Goal: Information Seeking & Learning: Learn about a topic

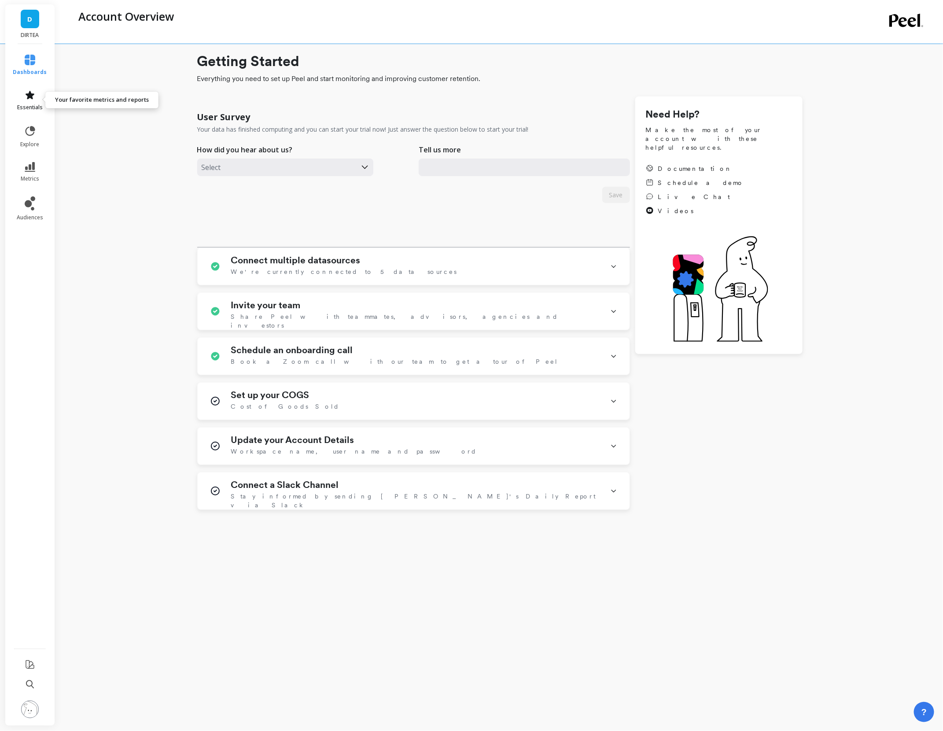
click at [29, 92] on icon at bounding box center [30, 95] width 9 height 8
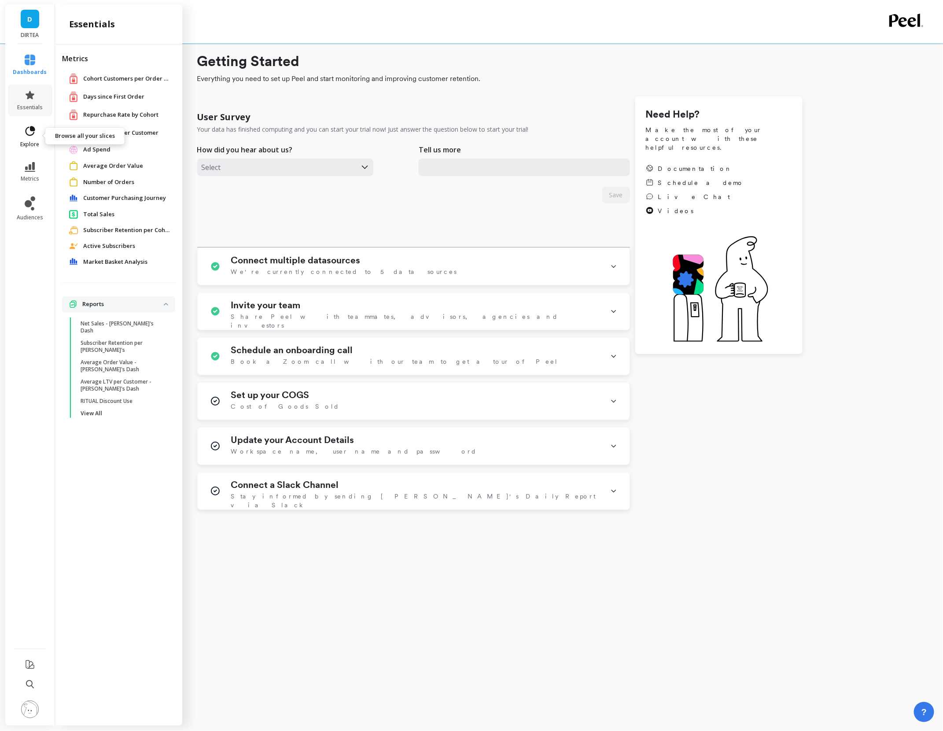
click at [35, 126] on icon at bounding box center [30, 131] width 12 height 12
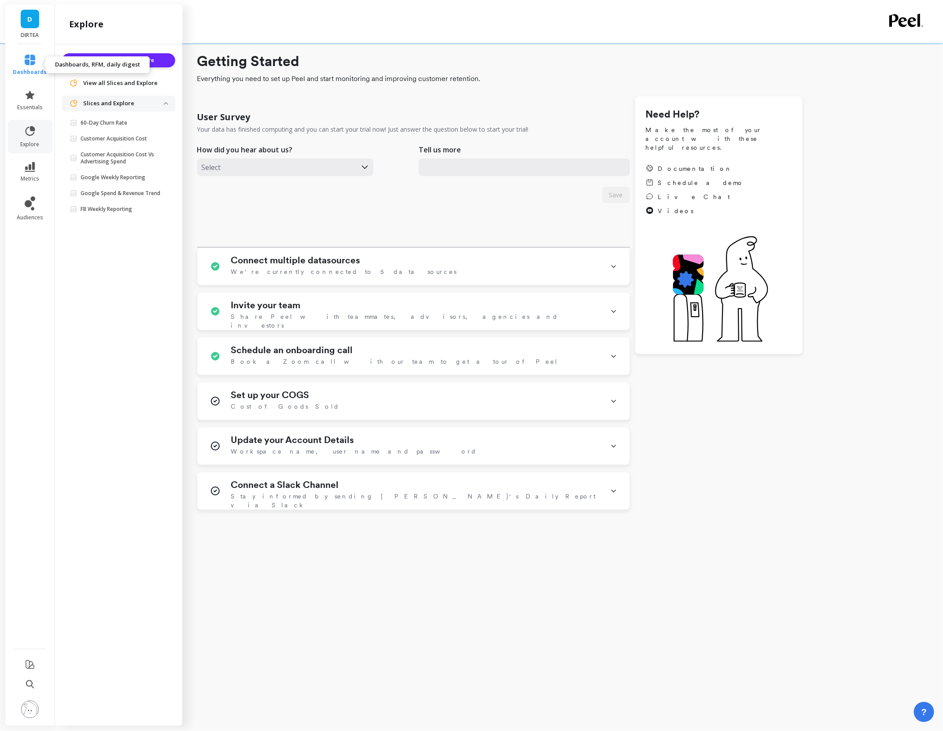
click at [32, 70] on span "dashboards" at bounding box center [30, 72] width 34 height 7
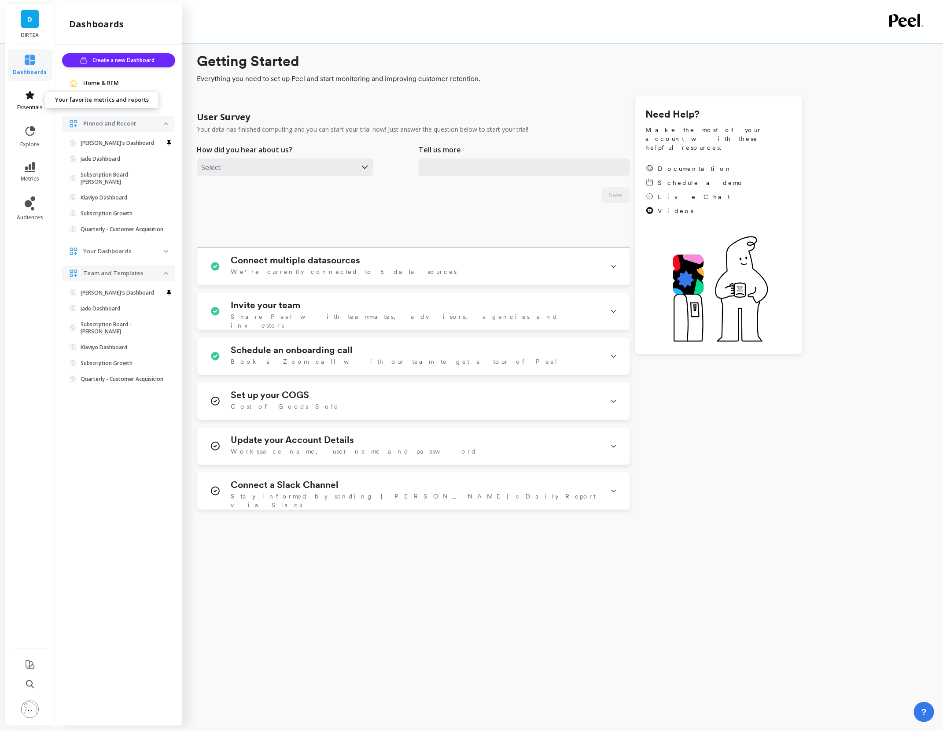
click at [31, 97] on icon at bounding box center [30, 95] width 9 height 8
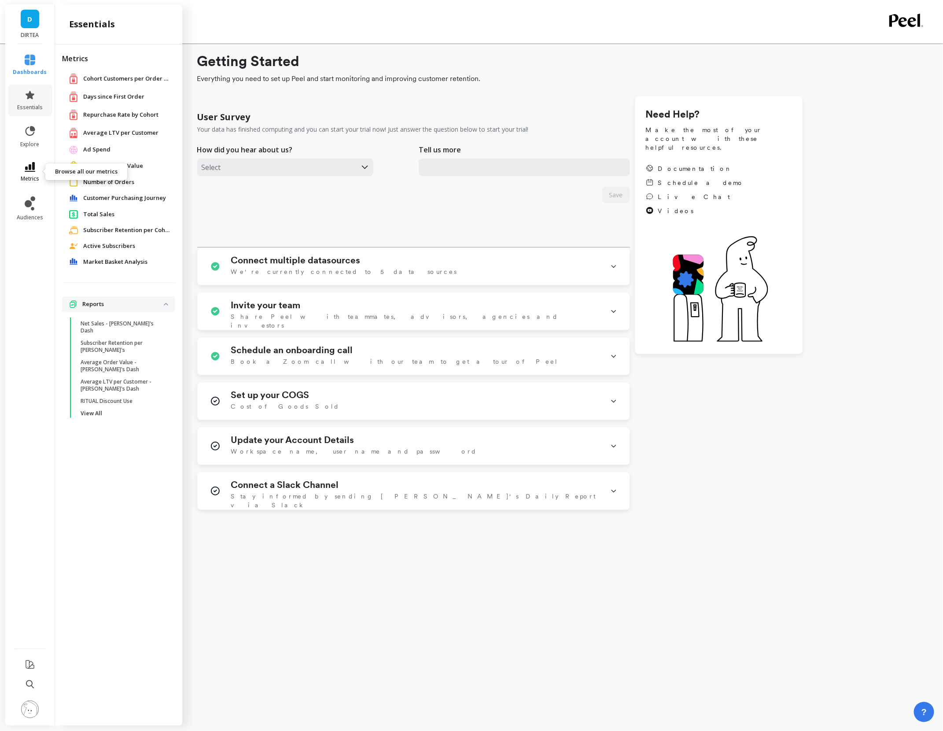
click at [30, 170] on icon at bounding box center [30, 167] width 11 height 10
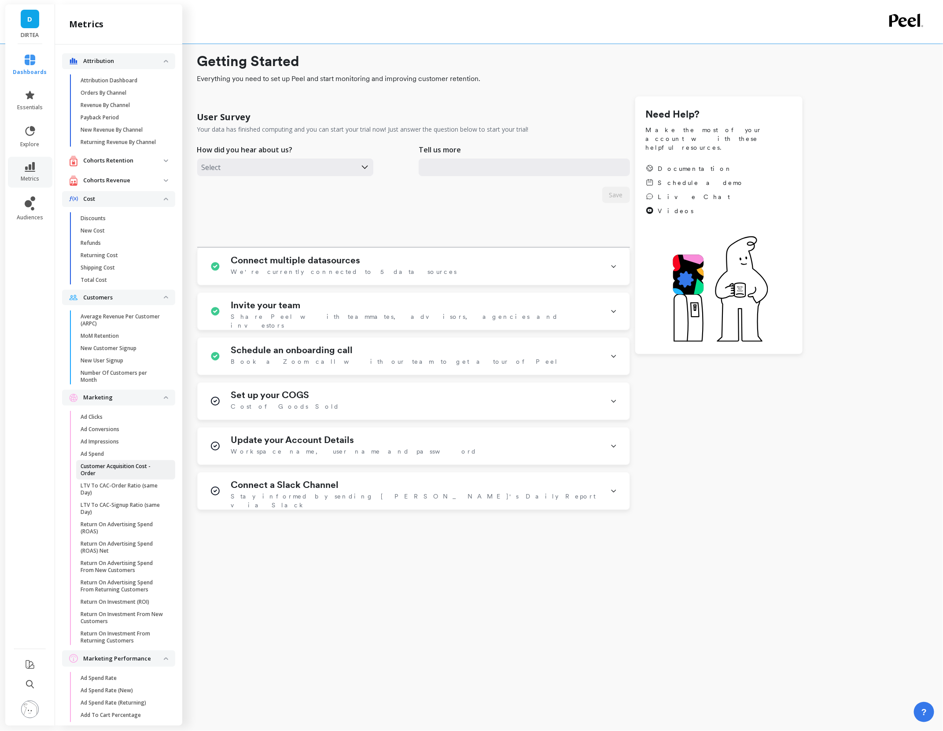
click at [91, 469] on p "Customer Acquisition Cost - Order" at bounding box center [123, 470] width 84 height 14
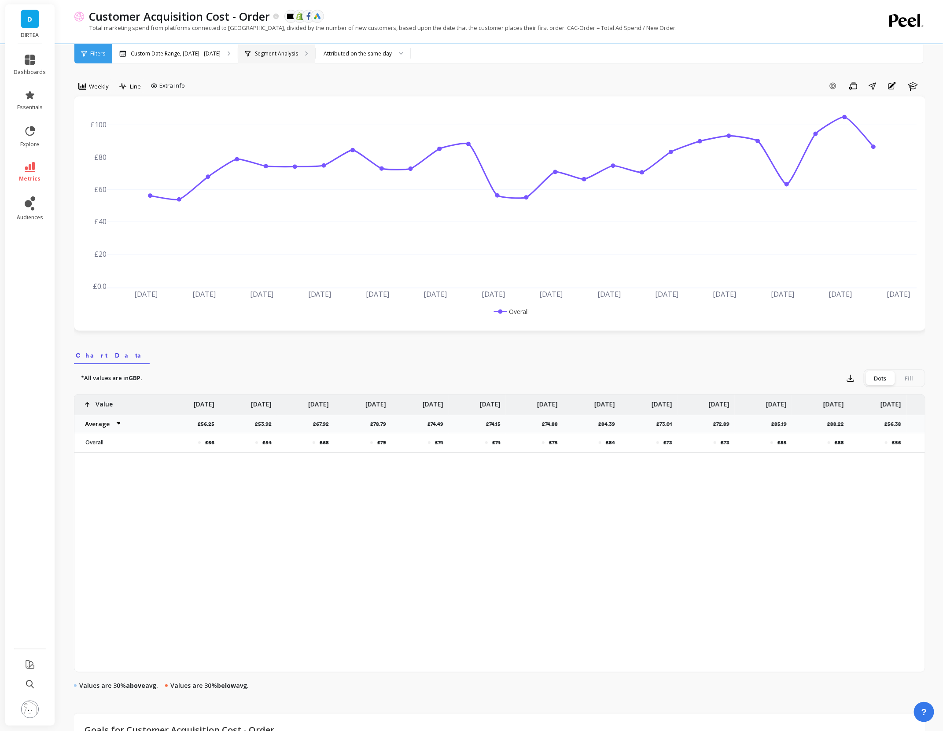
click at [264, 60] on div "Segment Analysis" at bounding box center [276, 53] width 77 height 19
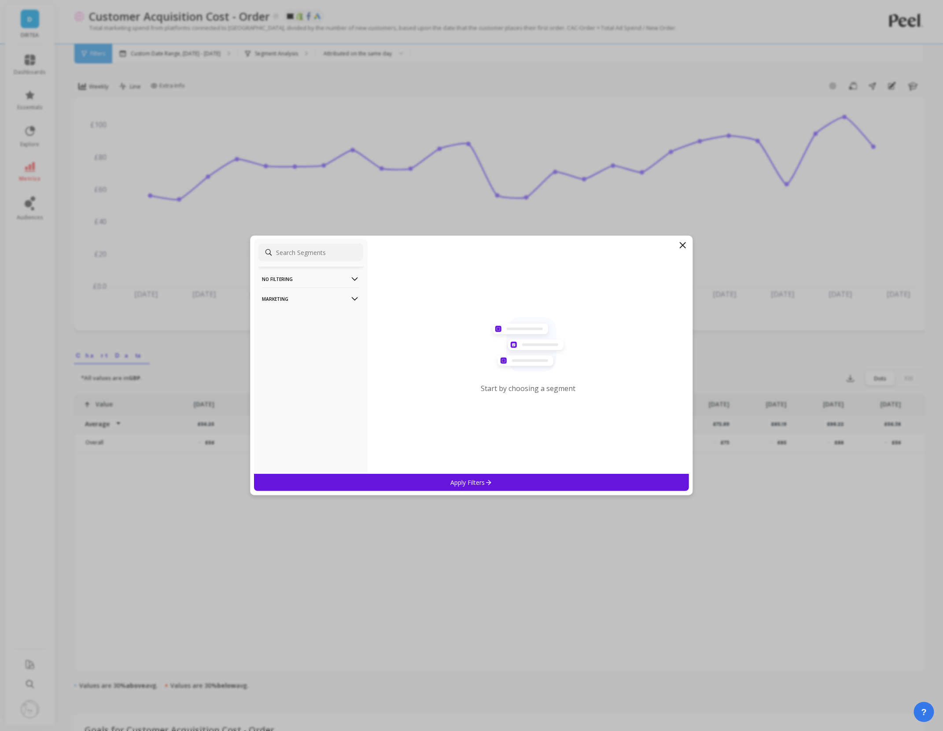
click at [299, 284] on p "No filtering" at bounding box center [311, 279] width 98 height 22
click at [300, 254] on input at bounding box center [310, 253] width 105 height 18
click at [290, 327] on p "Marketing" at bounding box center [311, 322] width 98 height 22
click at [295, 368] on div "Countries" at bounding box center [310, 370] width 105 height 14
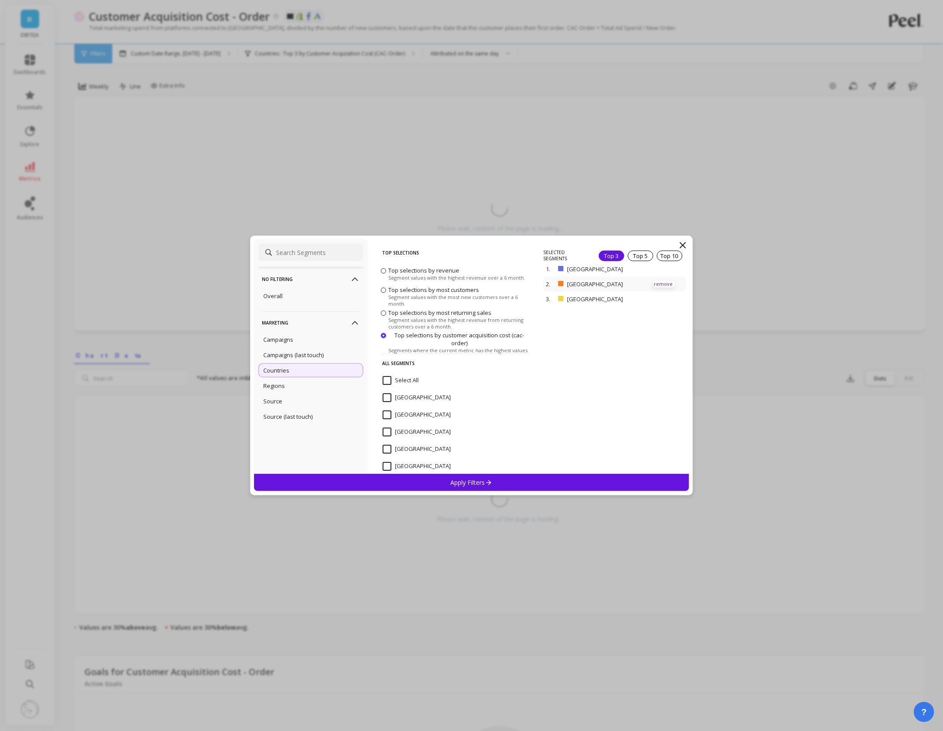
click at [662, 284] on p "remove" at bounding box center [664, 284] width 22 height 7
click at [505, 480] on div "Apply Filters" at bounding box center [471, 482] width 435 height 17
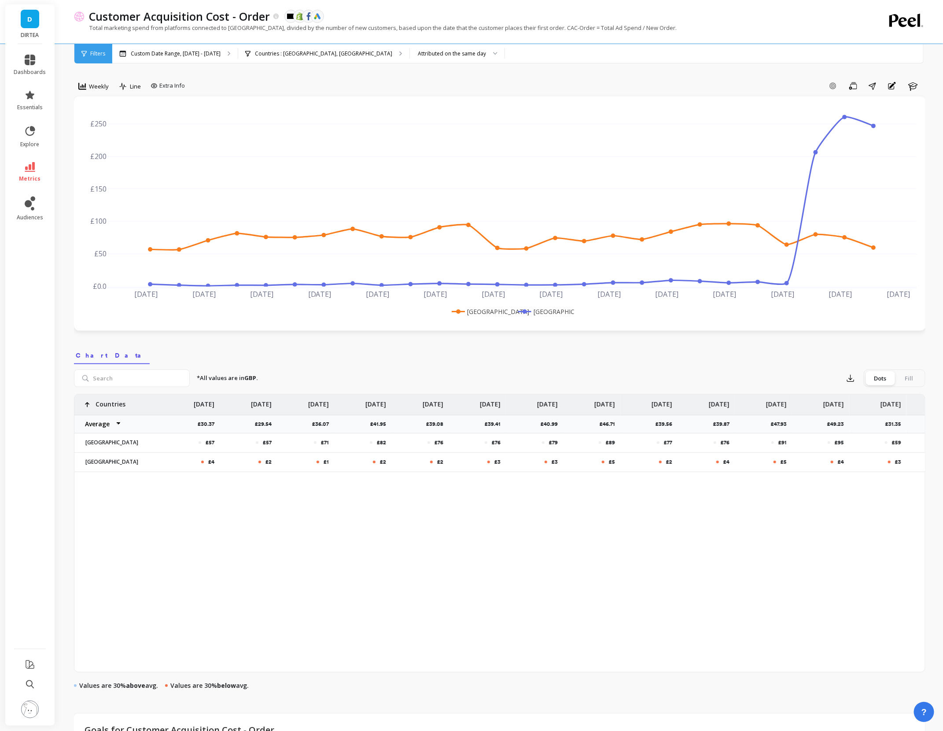
click at [759, 96] on div "Weekly Line Extra Info Add Goal Save Share Annotations Learn [DATE] Mar [DATE] …" at bounding box center [500, 205] width 852 height 252
click at [774, 85] on div "Add Goal Save Share Annotations Learn" at bounding box center [556, 86] width 737 height 14
click at [86, 89] on icon at bounding box center [82, 86] width 8 height 8
click at [107, 125] on div "Daily" at bounding box center [106, 123] width 50 height 8
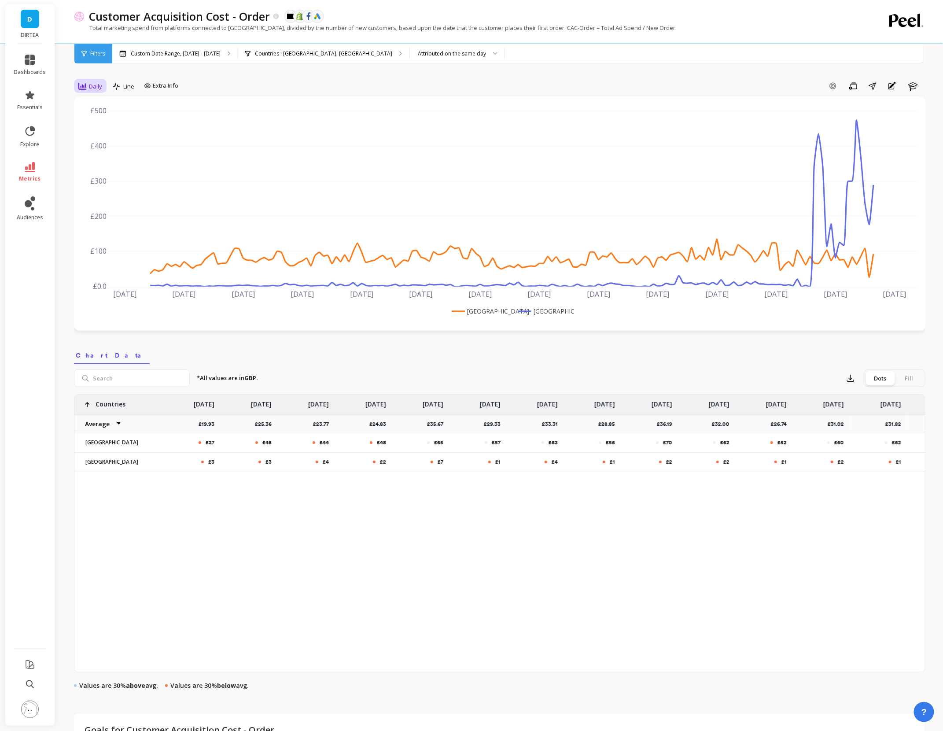
click at [92, 84] on span "Daily" at bounding box center [95, 86] width 13 height 8
click at [96, 134] on div "Weekly" at bounding box center [106, 139] width 61 height 15
